Goal: Task Accomplishment & Management: Complete application form

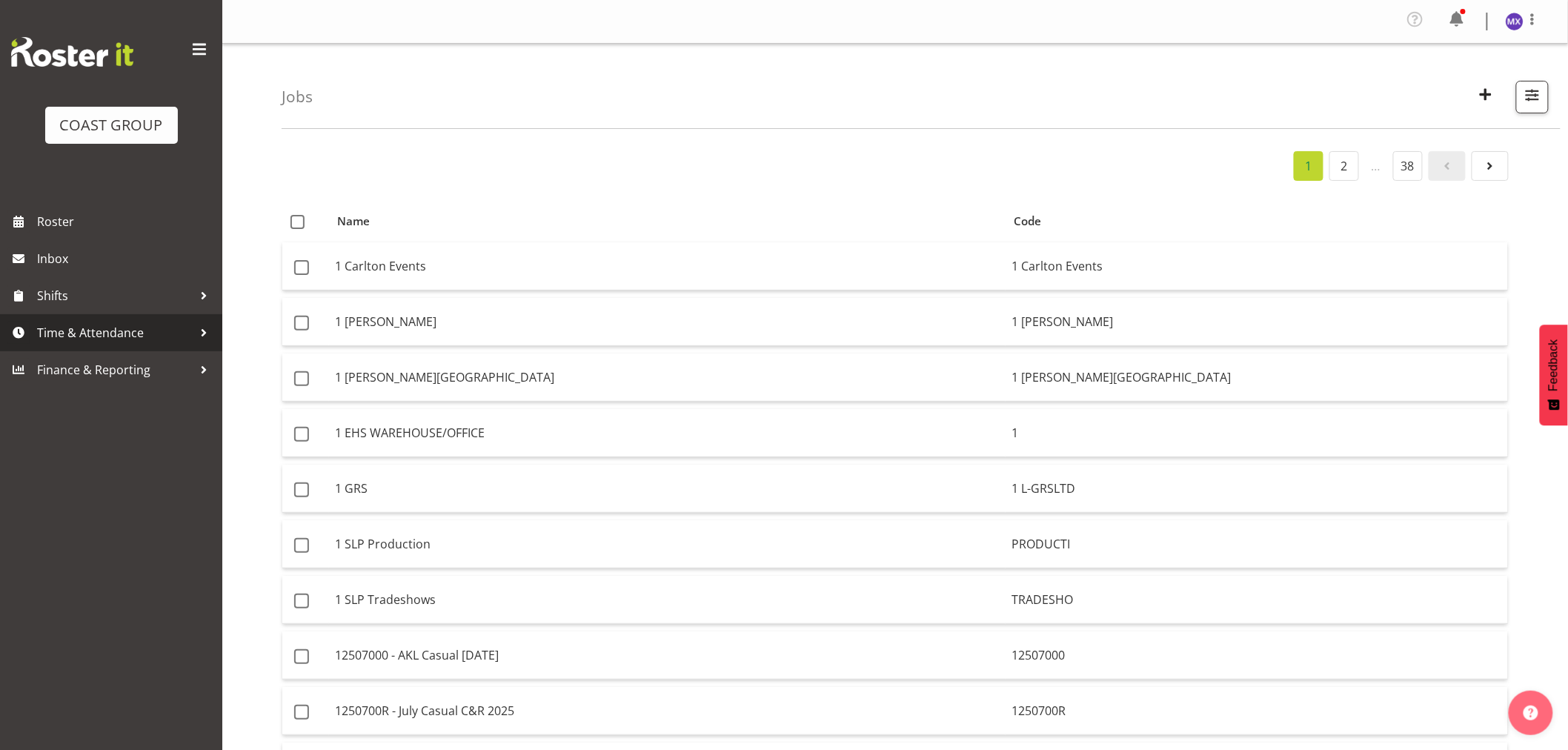
click at [95, 335] on span "Time & Attendance" at bounding box center [115, 332] width 155 height 22
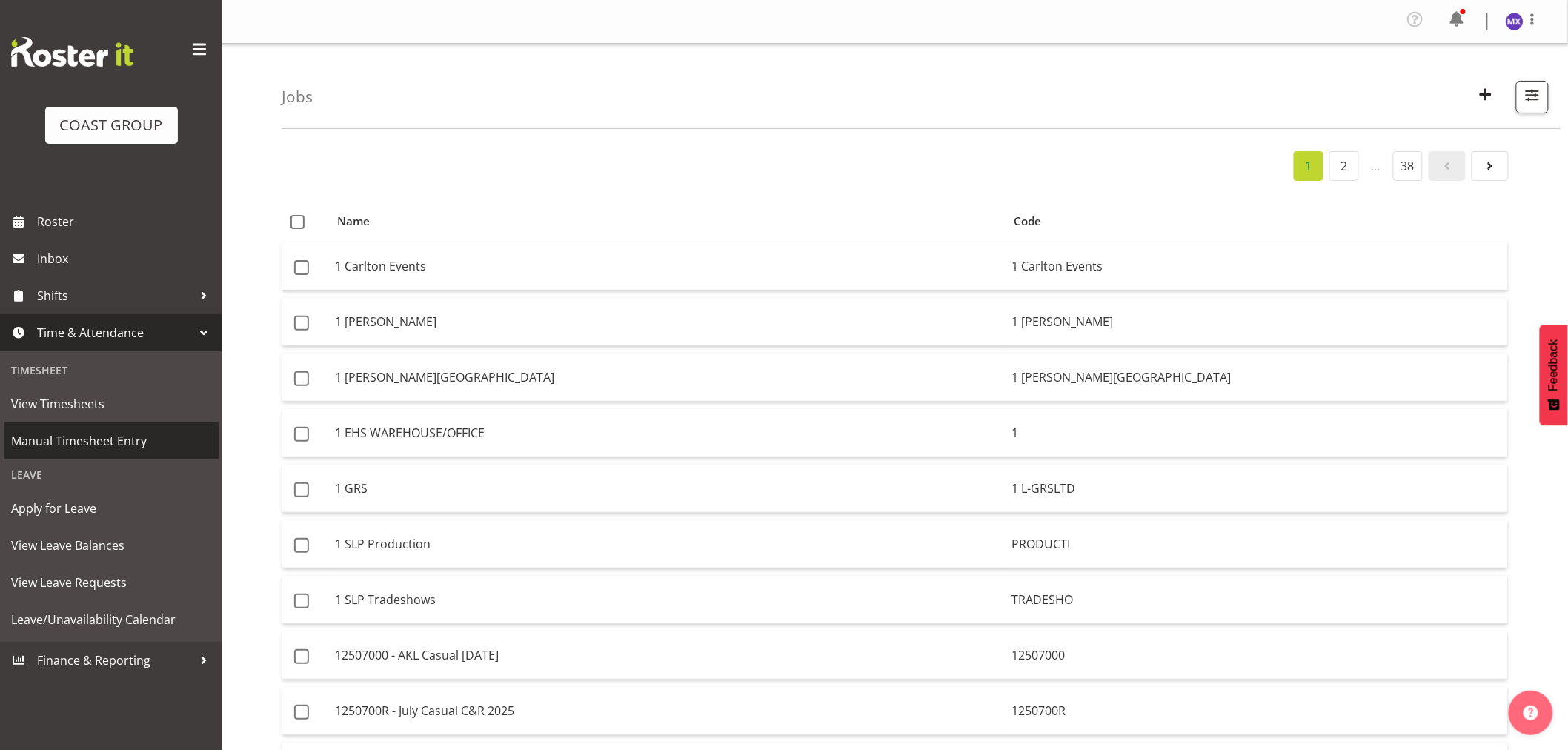
click at [73, 440] on span "Manual Timesheet Entry" at bounding box center [111, 440] width 201 height 22
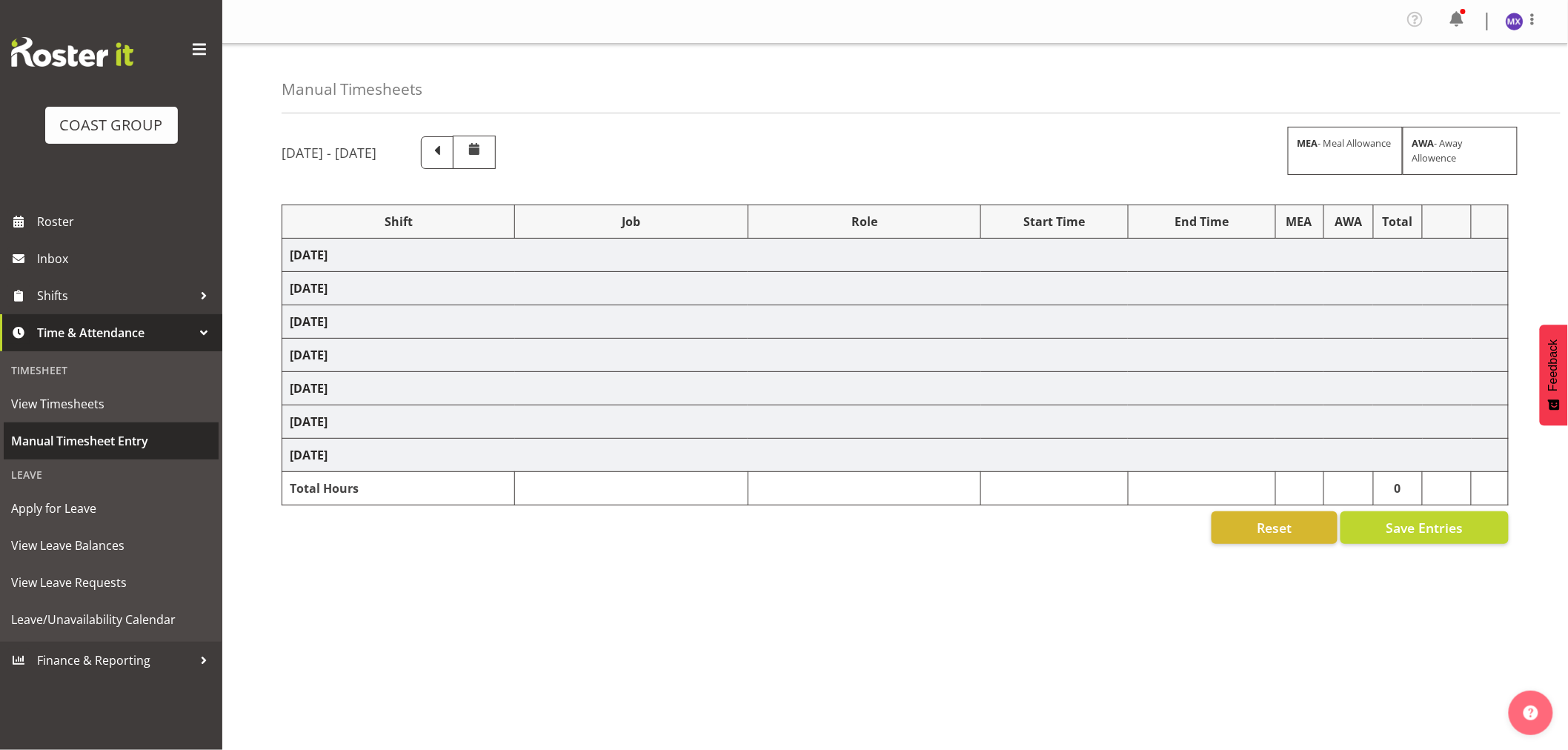
select select "69"
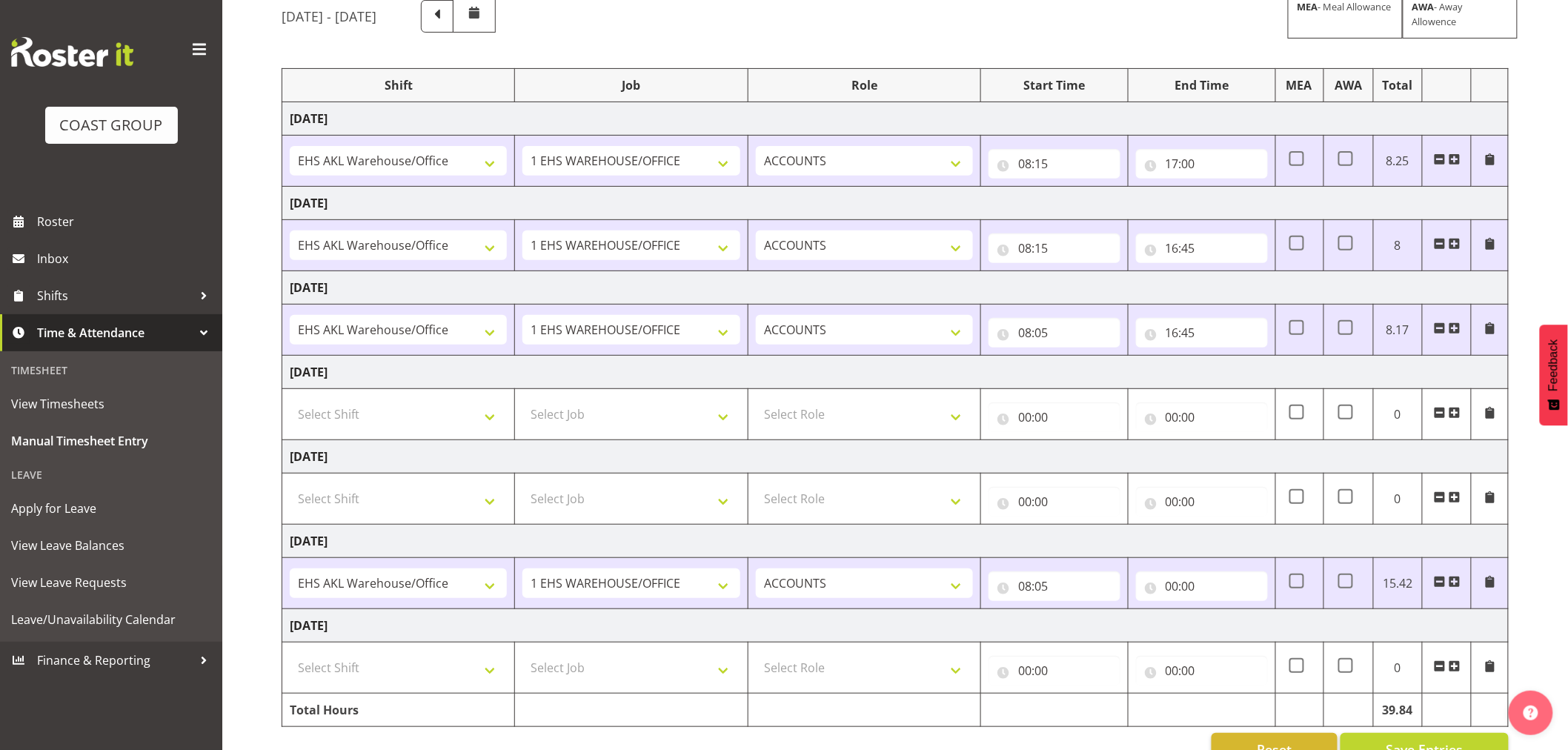
scroll to position [164, 0]
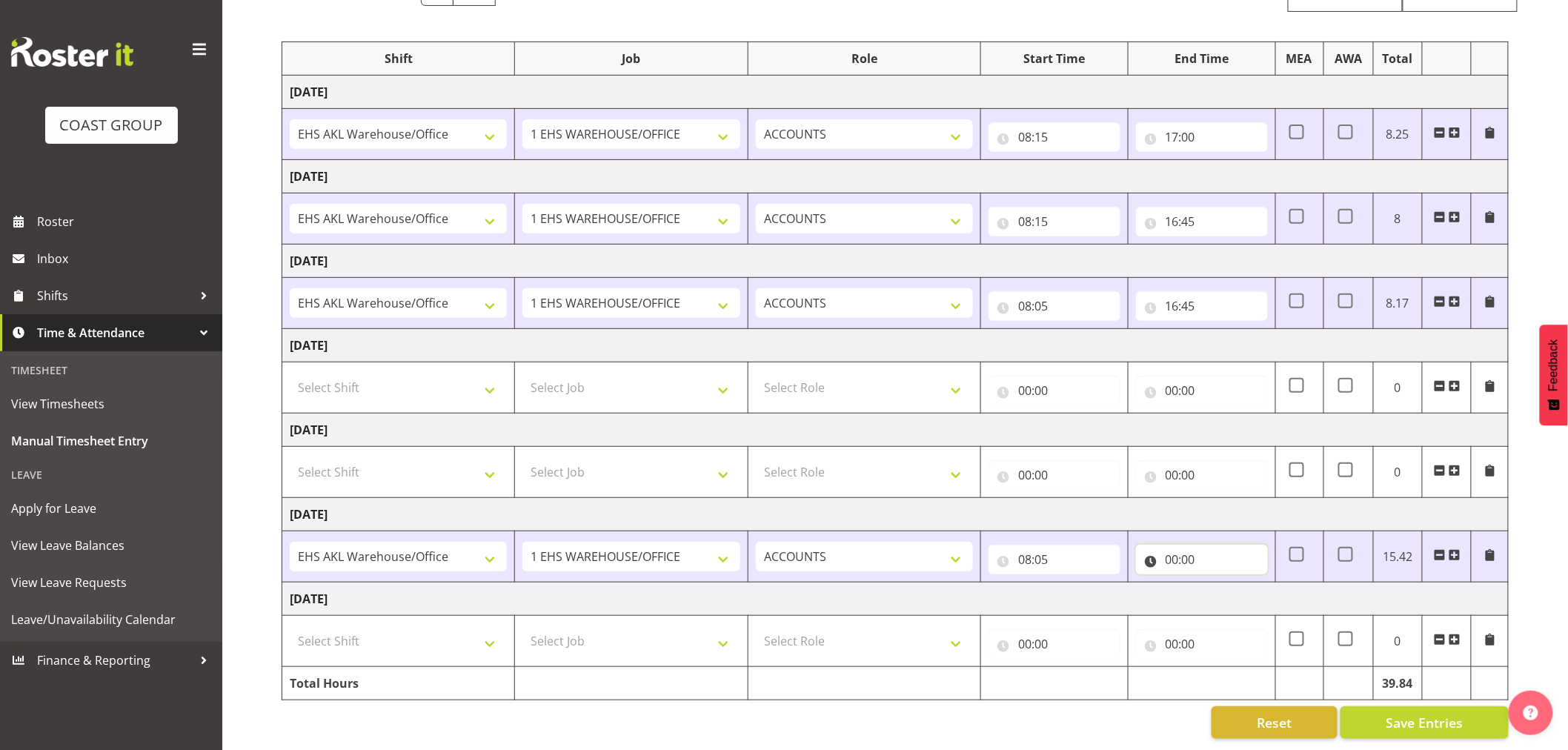
click at [1222, 558] on input "00:00" at bounding box center [1201, 559] width 131 height 30
click at [1232, 601] on select "00 01 02 03 04 05 06 07 08 09 10 11 12 13 14 15 16 17 18 19 20 21 22 23" at bounding box center [1237, 598] width 34 height 30
select select "16"
type input "16:00"
click at [1283, 598] on select "00 01 02 03 04 05 06 07 08 09 10 11 12 13 14 15 16 17 18 19 20 21 22 23 24 25 2…" at bounding box center [1275, 598] width 34 height 30
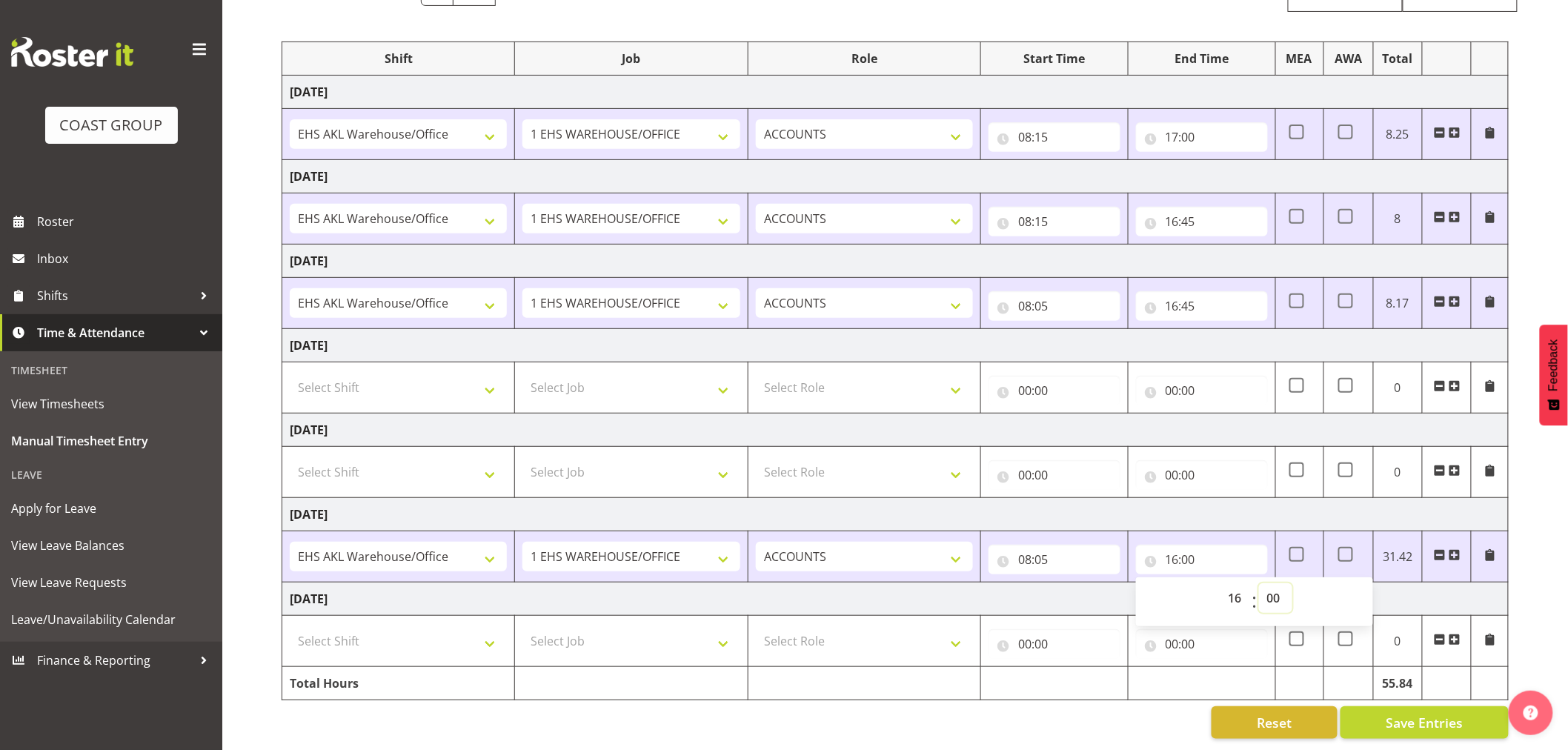
select select "45"
click at [1259, 583] on select "00 01 02 03 04 05 06 07 08 09 10 11 12 13 14 15 16 17 18 19 20 21 22 23 24 25 2…" at bounding box center [1275, 598] width 34 height 30
type input "16:45"
click at [1406, 734] on button "Save Entries" at bounding box center [1424, 722] width 168 height 33
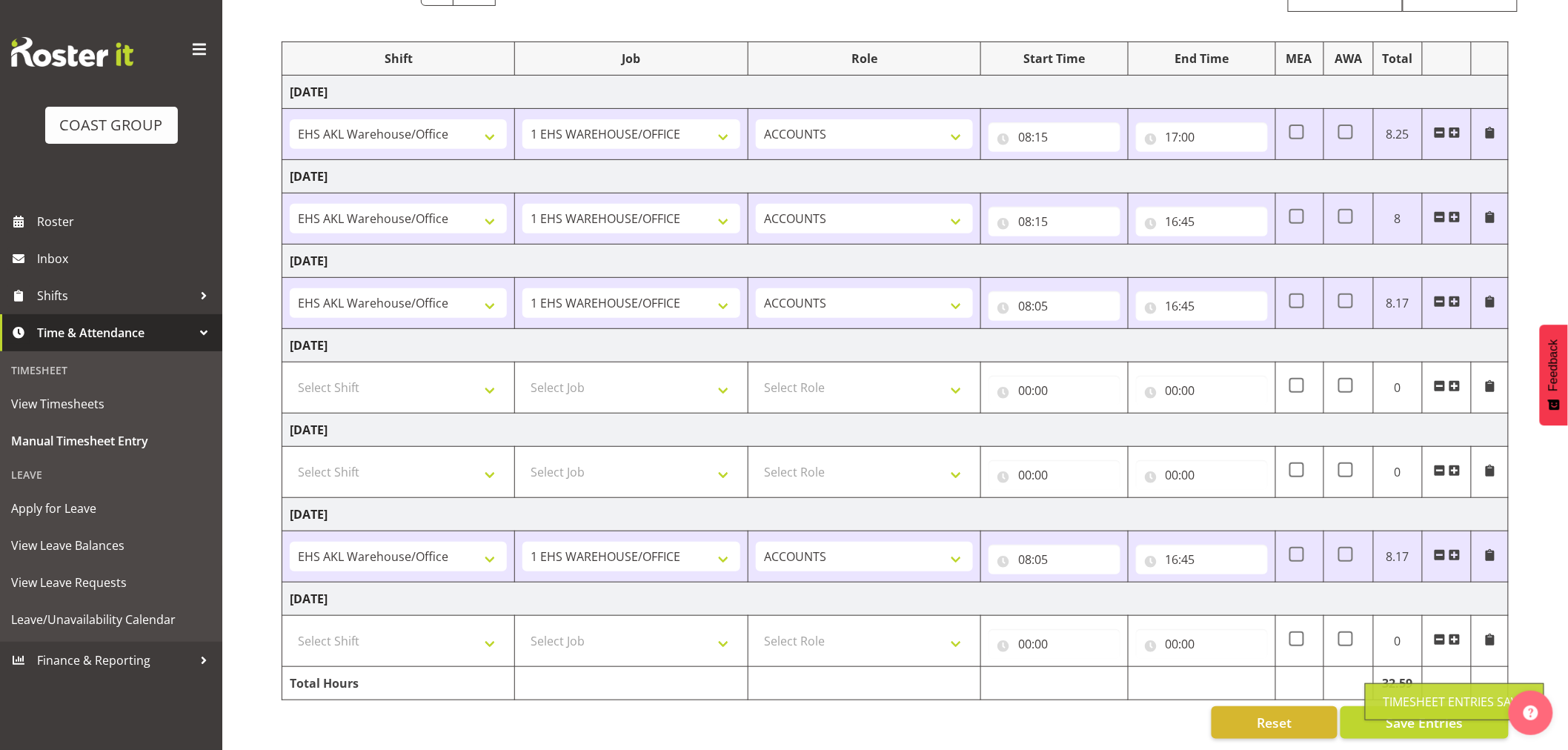
click at [979, 704] on div "[DATE] - [DATE] MEA - Meal Allowance AWA - Away Allowence Shift Job Role Start …" at bounding box center [924, 356] width 1287 height 788
